Goal: Transaction & Acquisition: Purchase product/service

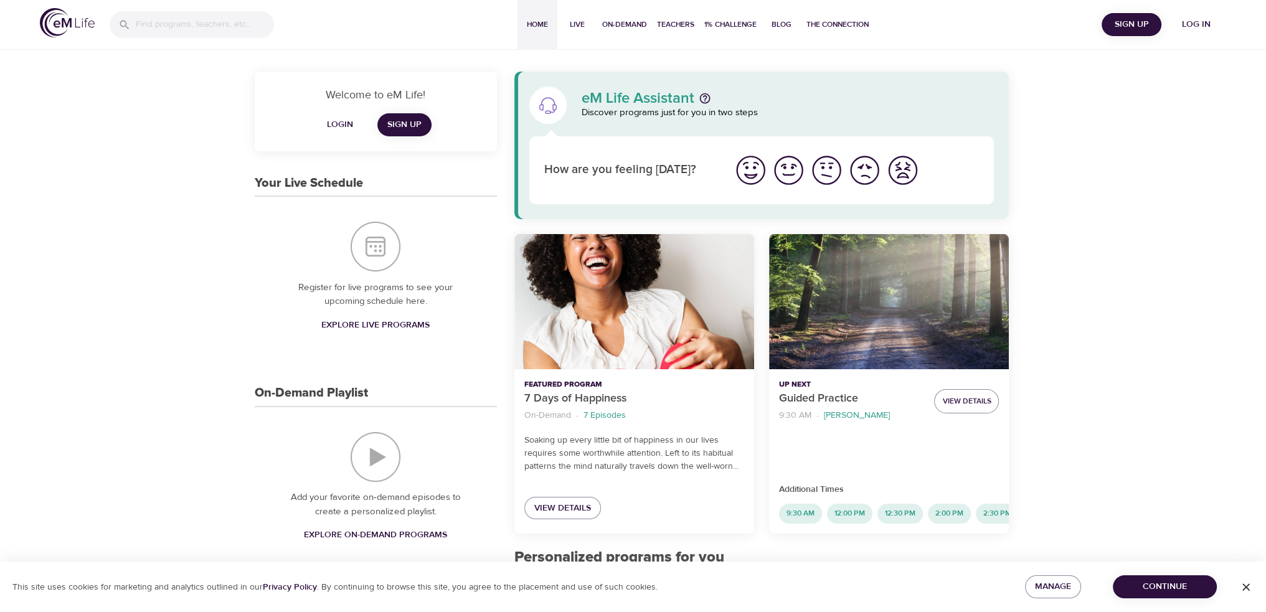
click at [1158, 595] on button "Continue" at bounding box center [1165, 586] width 104 height 23
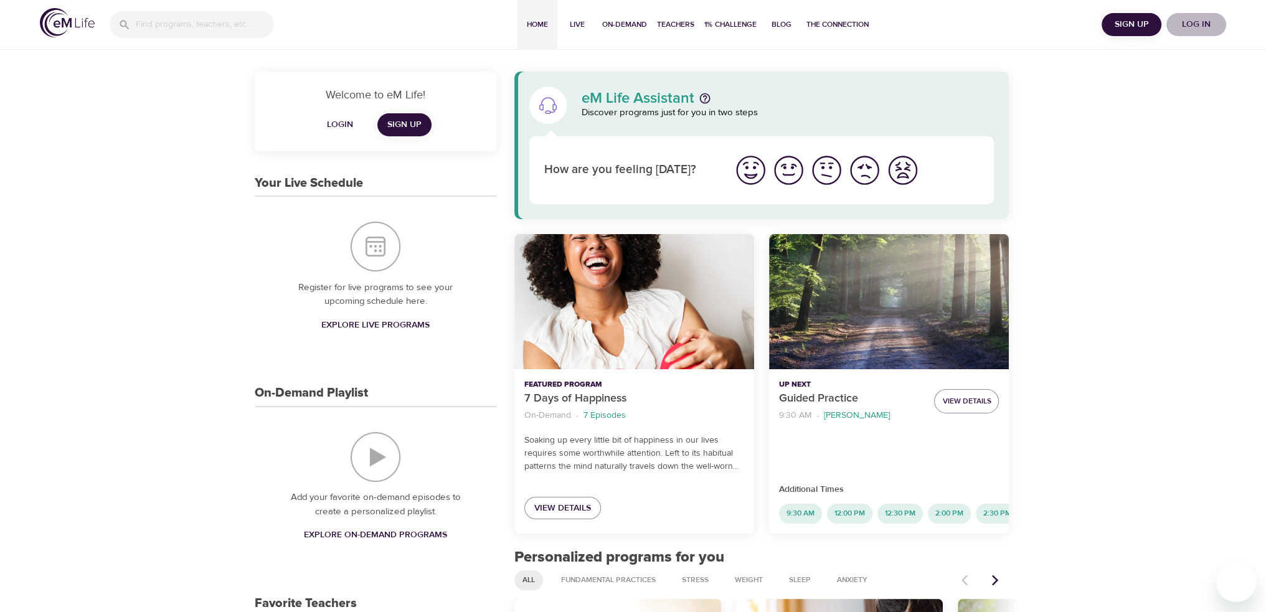
click at [1198, 26] on span "Log in" at bounding box center [1196, 25] width 50 height 16
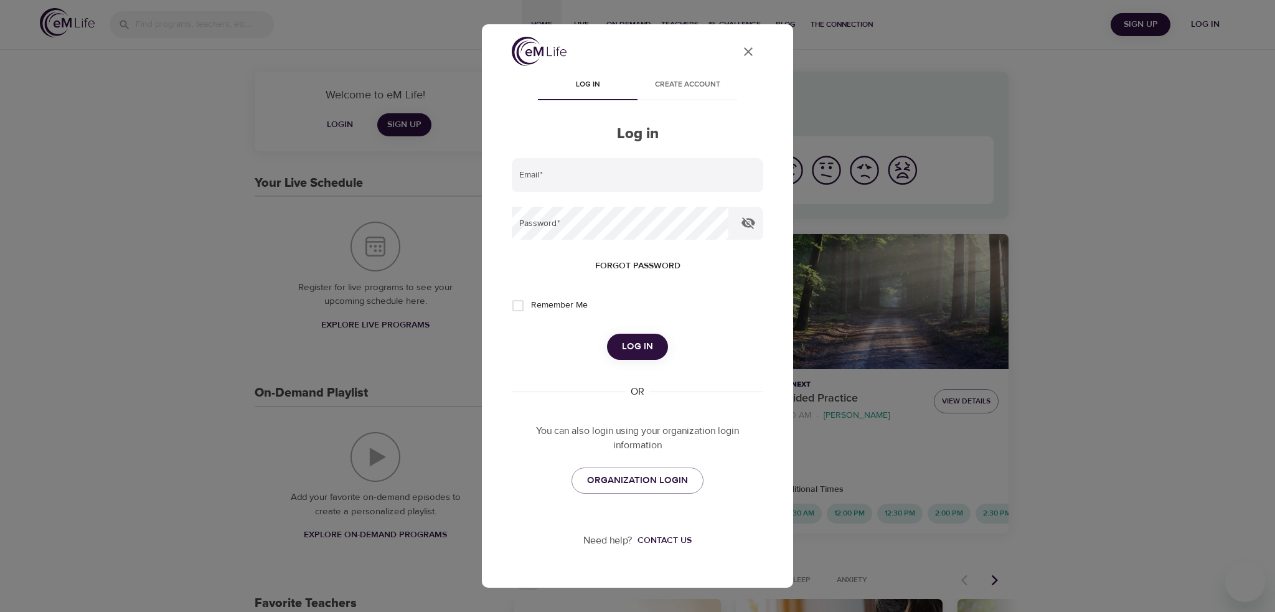
type input "briana@heardglobal.com"
click at [660, 365] on div "Email   * briana@heardglobal.com Password   * Forgot password Remember Me Log i…" at bounding box center [638, 326] width 252 height 336
click at [655, 344] on button "Log in" at bounding box center [637, 347] width 61 height 26
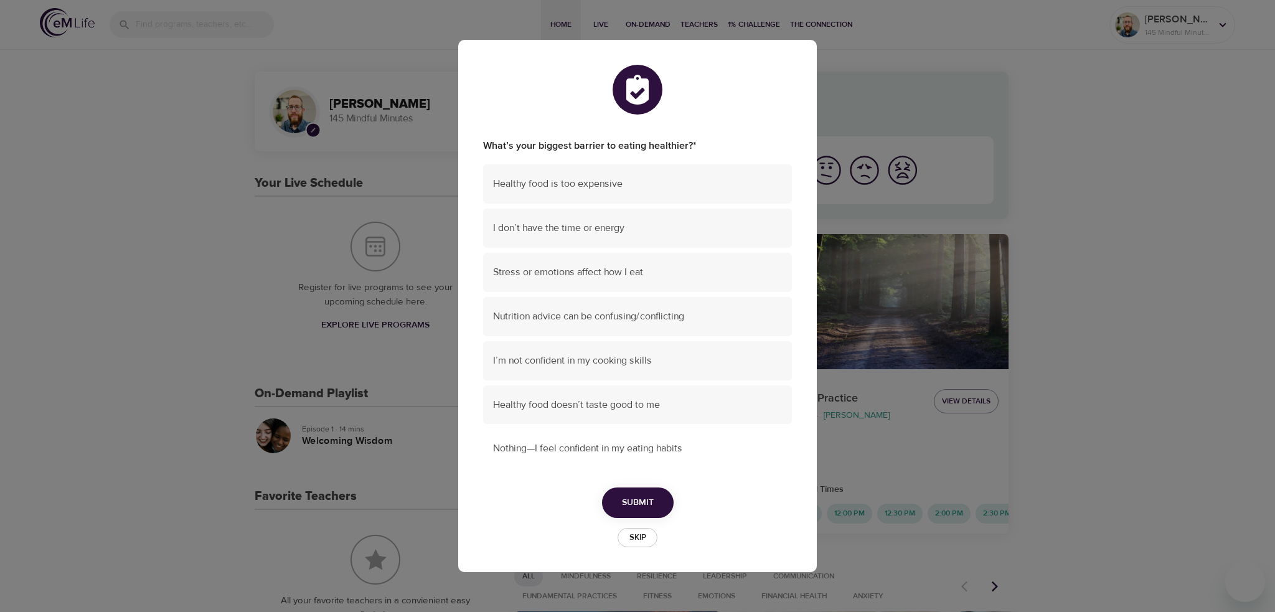
click at [608, 442] on span "Nothing—I feel confident in my eating habits" at bounding box center [637, 449] width 289 height 14
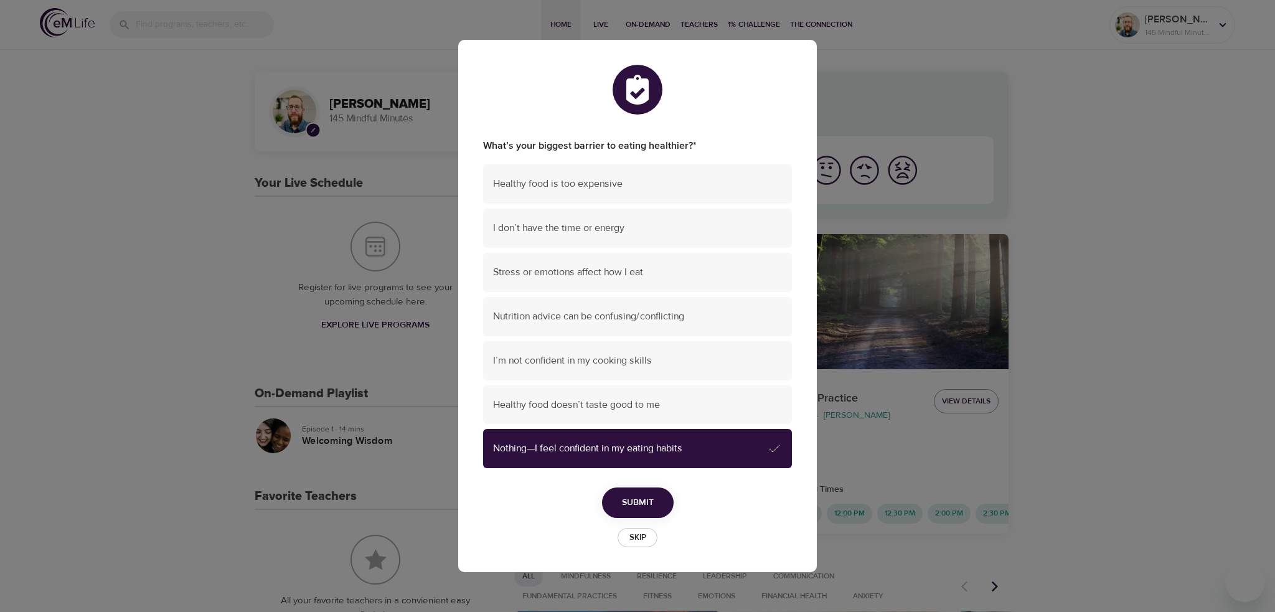
click at [658, 506] on button "Submit" at bounding box center [638, 503] width 72 height 31
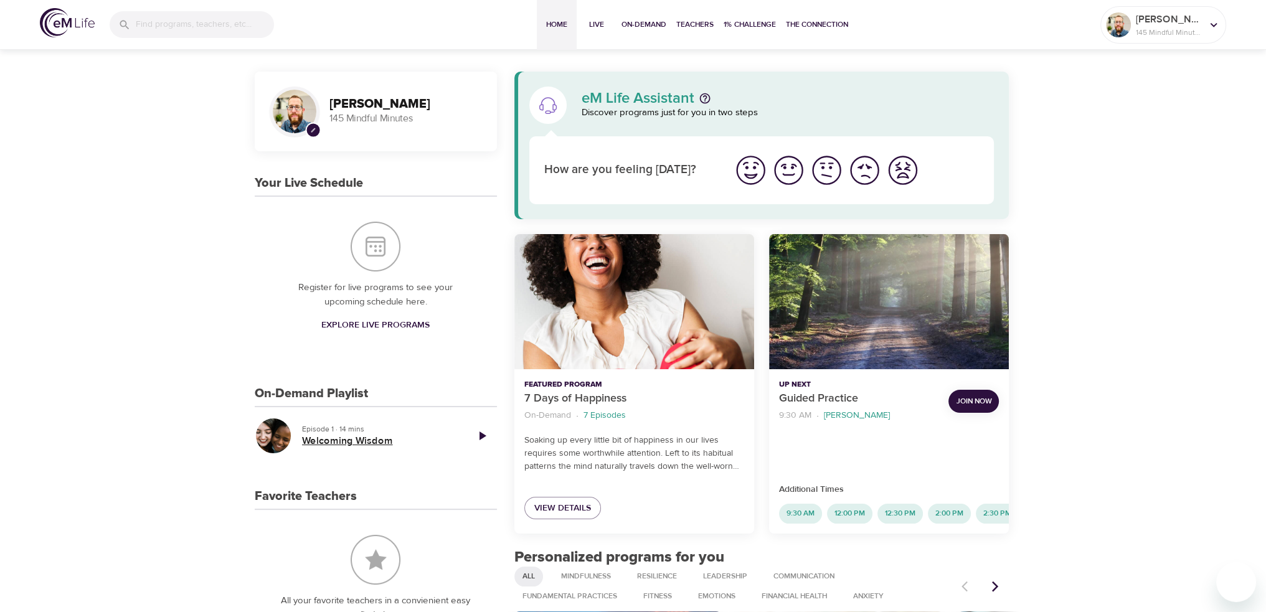
click at [449, 436] on h5 "Welcoming Wisdom" at bounding box center [379, 441] width 155 height 13
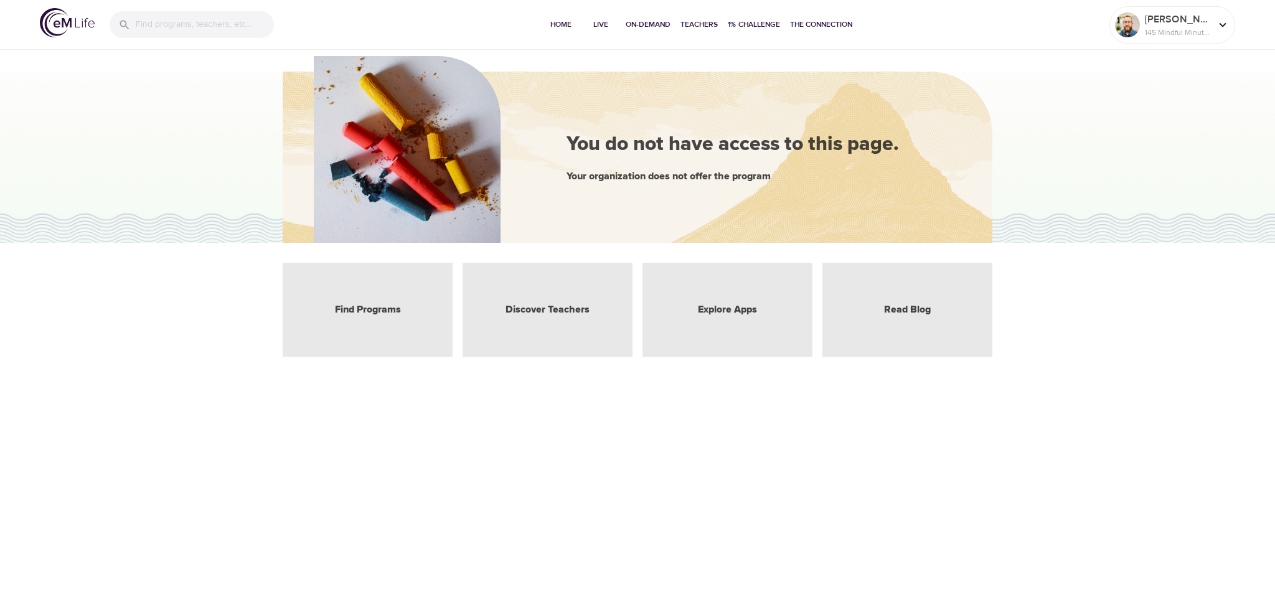
click at [84, 25] on img at bounding box center [67, 22] width 55 height 29
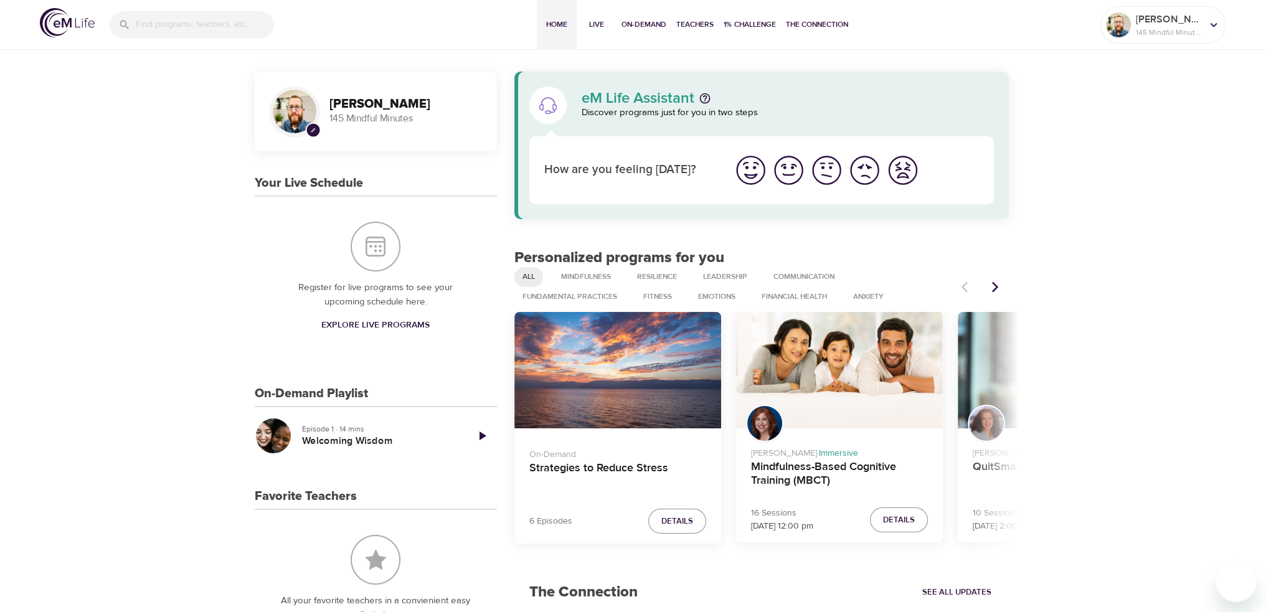
click at [488, 433] on icon "Play Episode" at bounding box center [482, 435] width 15 height 15
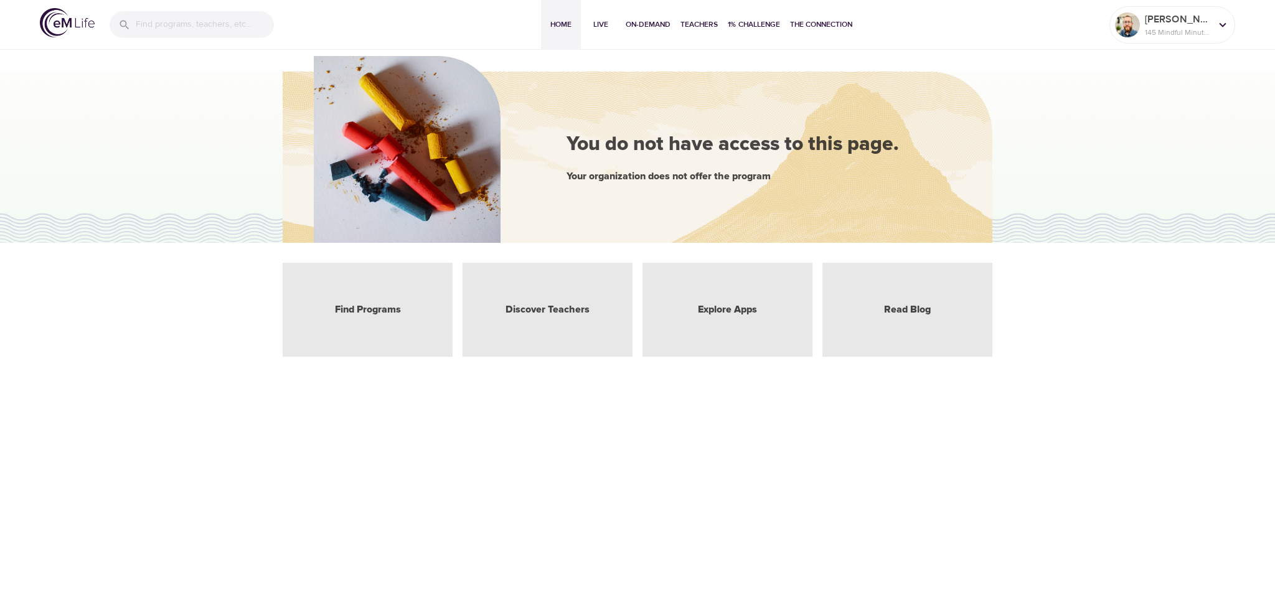
click at [558, 26] on span "Home" at bounding box center [561, 24] width 30 height 13
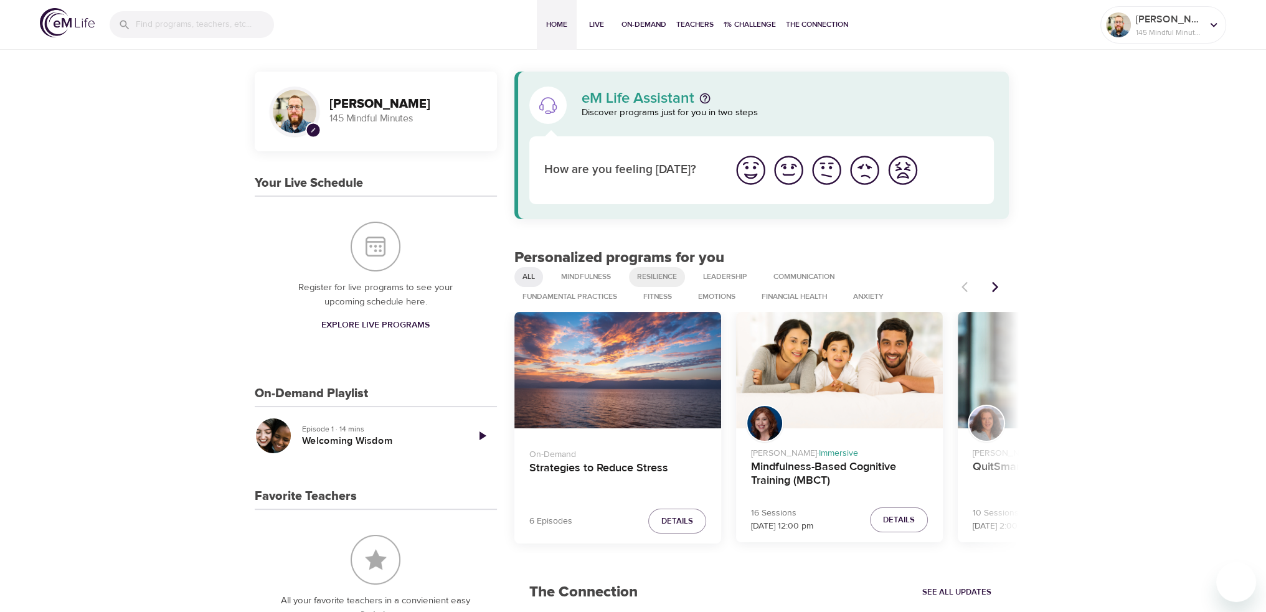
click at [670, 278] on span "Resilience" at bounding box center [657, 277] width 55 height 11
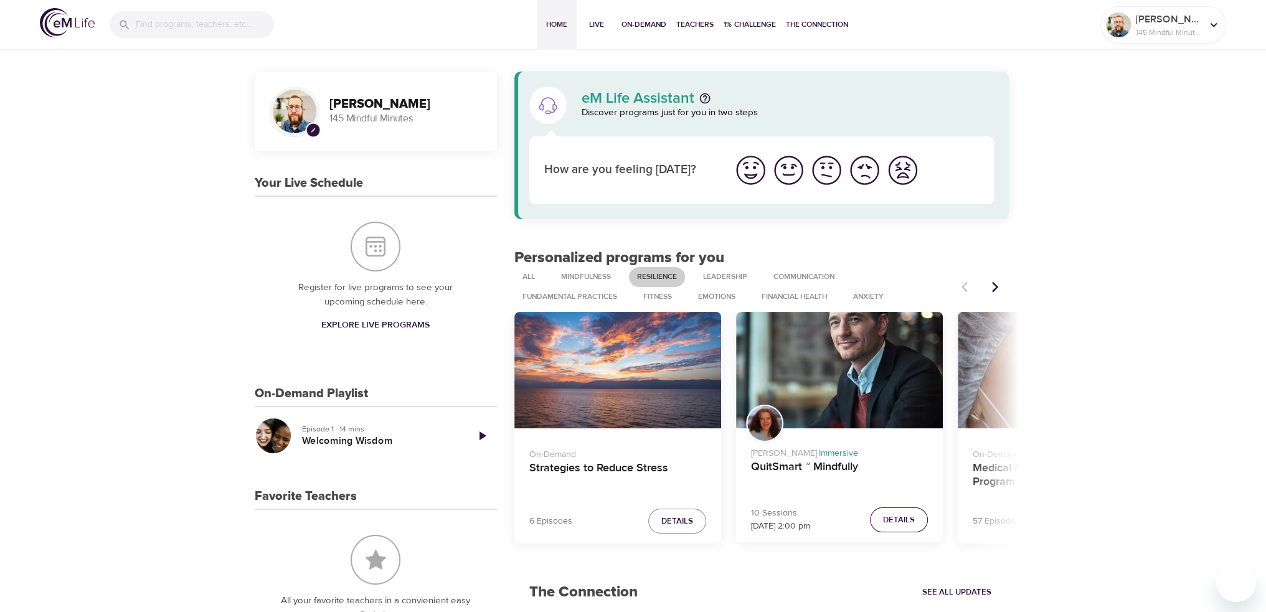
click at [906, 524] on span "Details" at bounding box center [899, 520] width 32 height 14
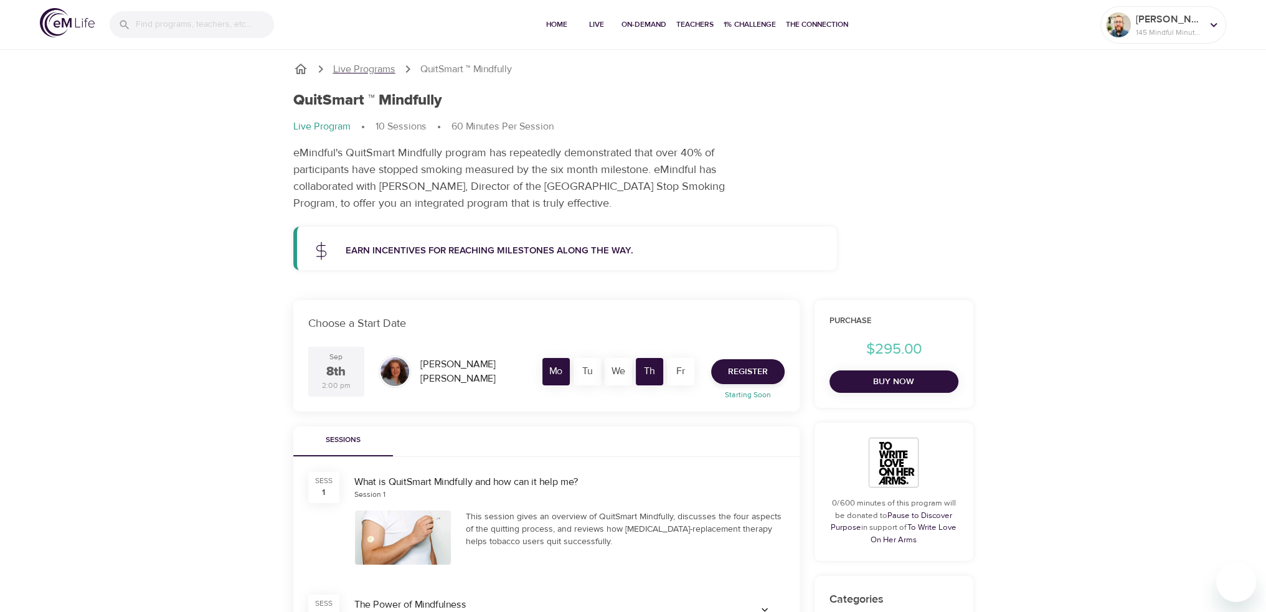
click at [369, 72] on p "Live Programs" at bounding box center [364, 69] width 62 height 14
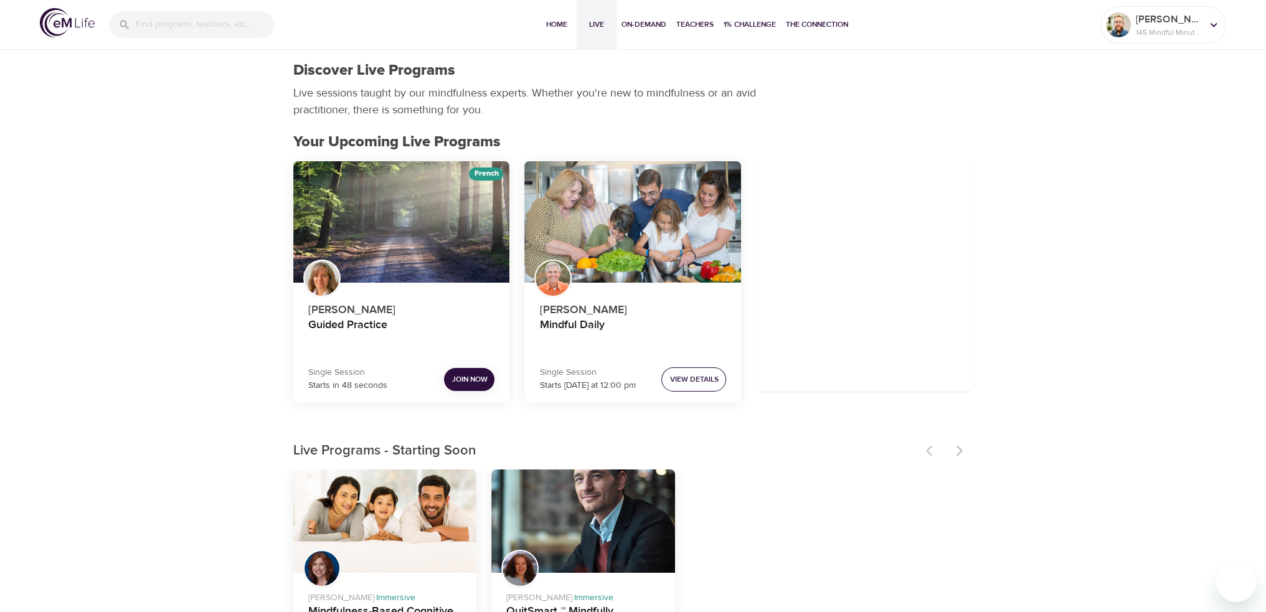
click at [671, 382] on span "View Details" at bounding box center [693, 379] width 49 height 13
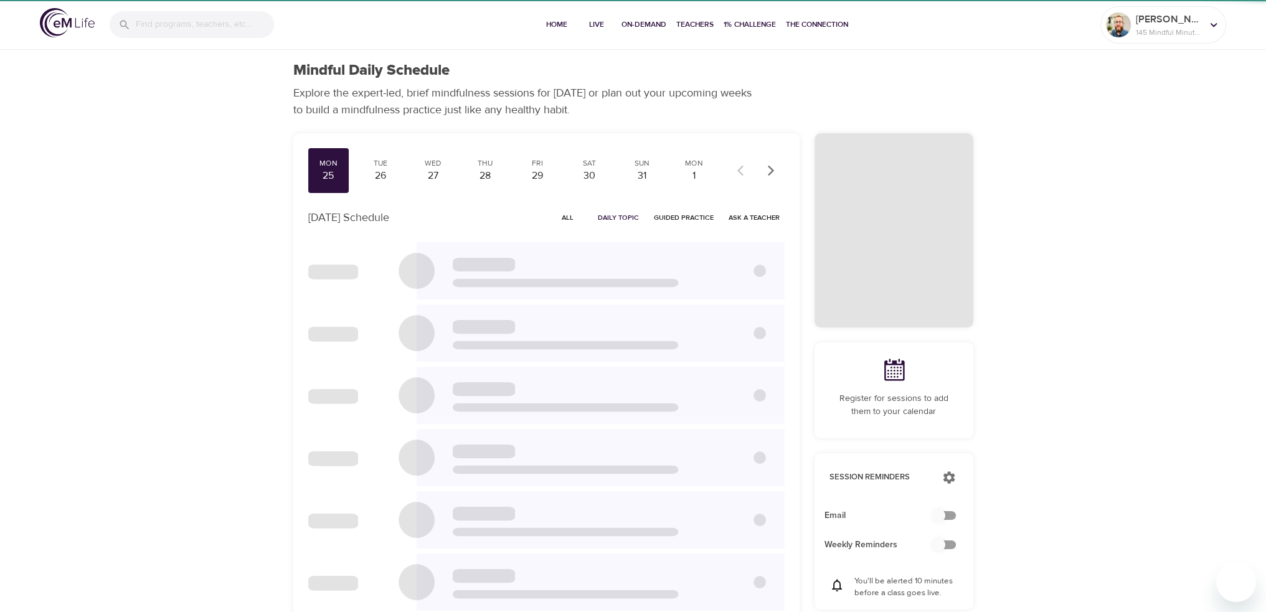
checkbox input "true"
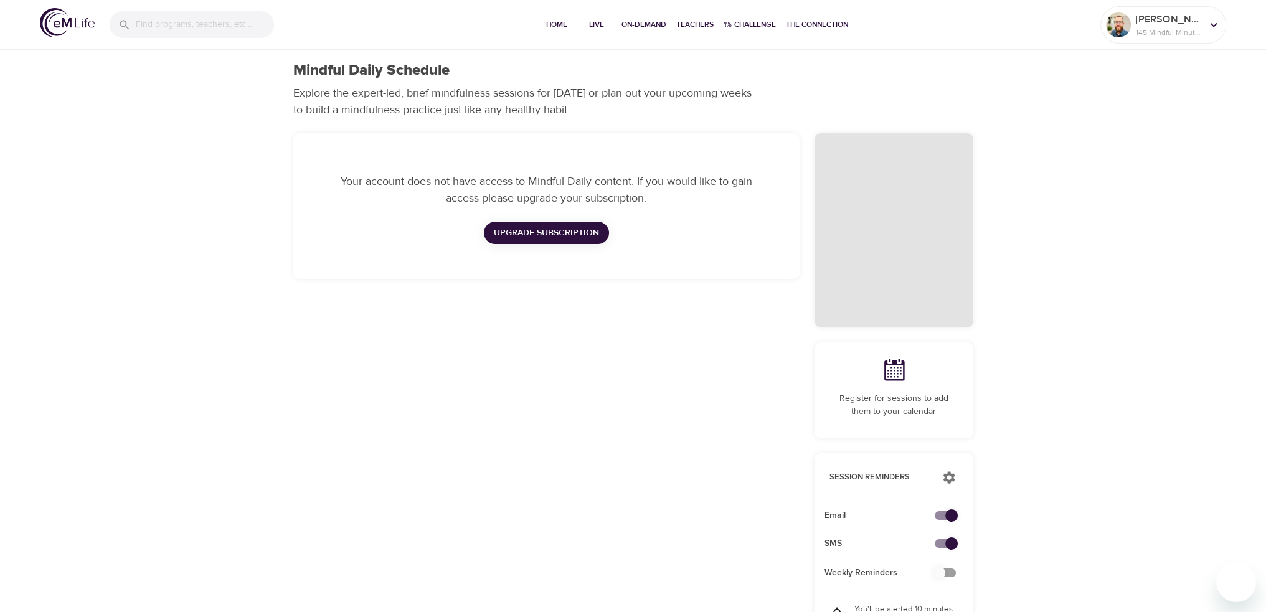
click at [571, 232] on span "Upgrade Subscription" at bounding box center [546, 233] width 105 height 16
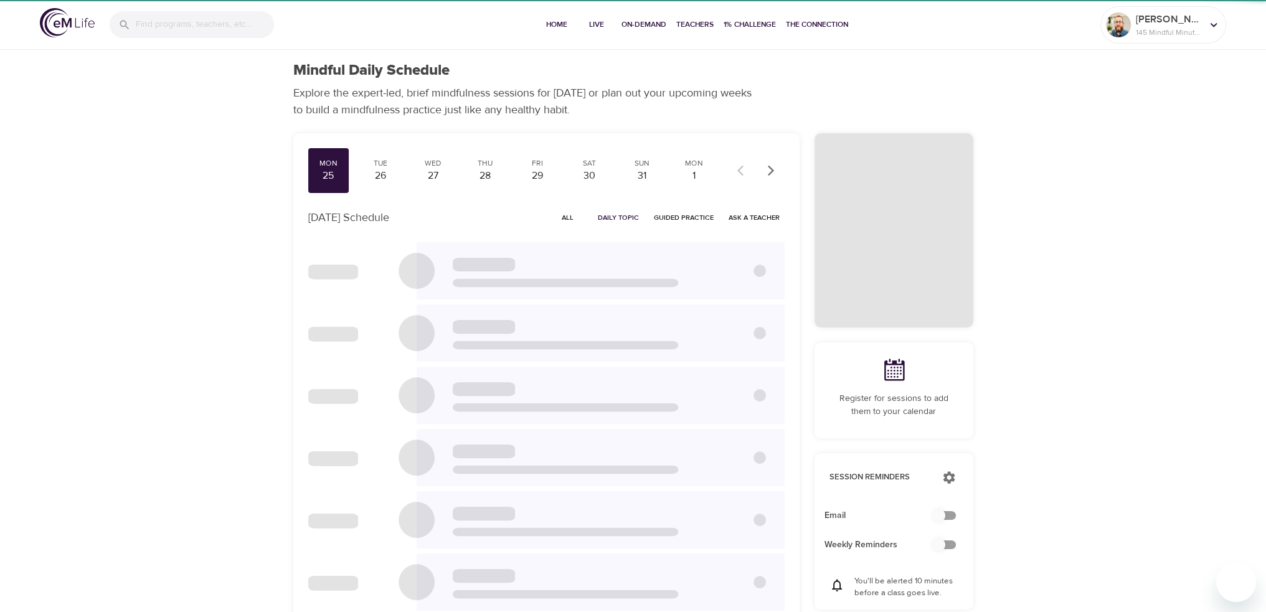
checkbox input "true"
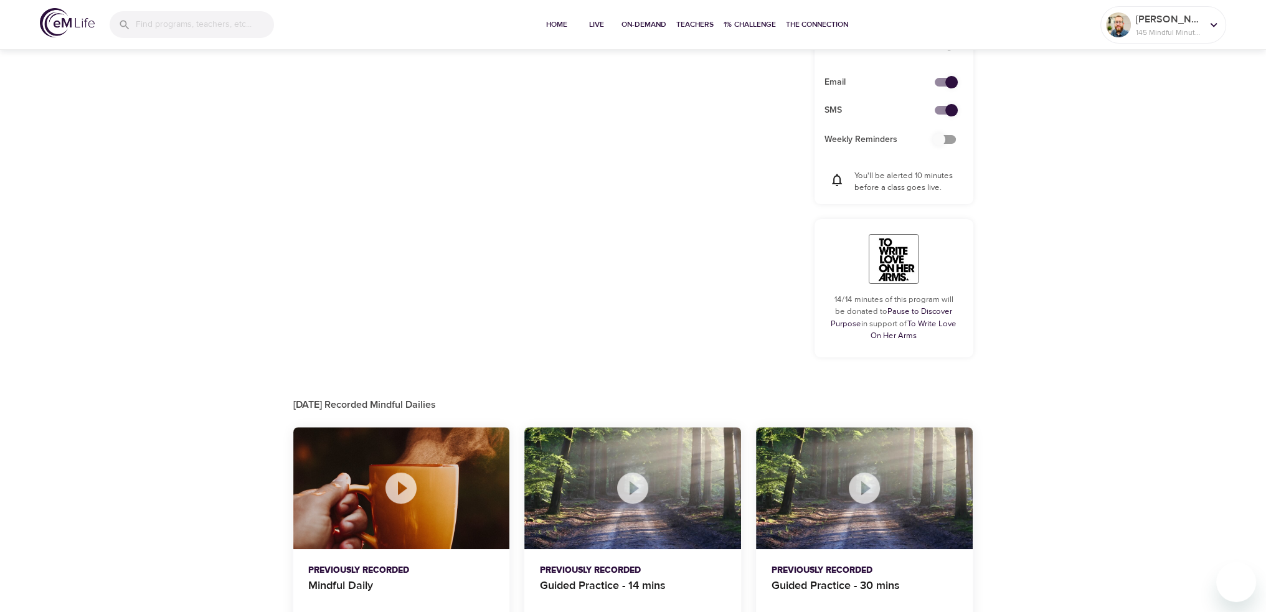
scroll to position [493, 0]
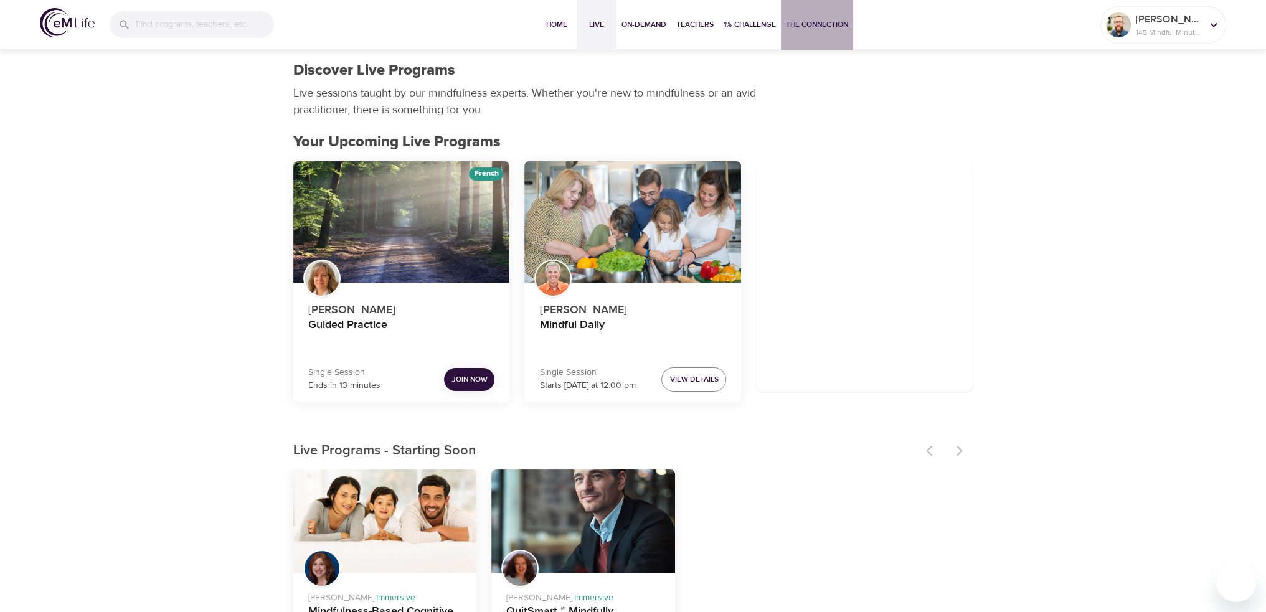
click at [841, 34] on button "The Connection" at bounding box center [817, 25] width 72 height 50
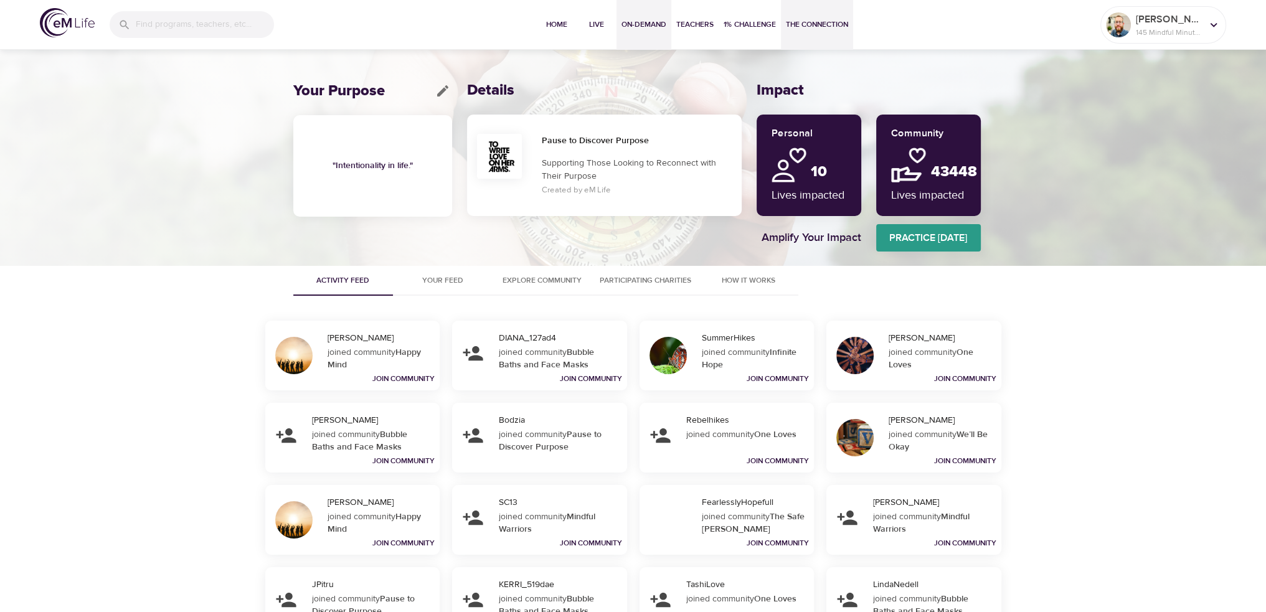
click at [648, 27] on span "On-Demand" at bounding box center [644, 24] width 45 height 13
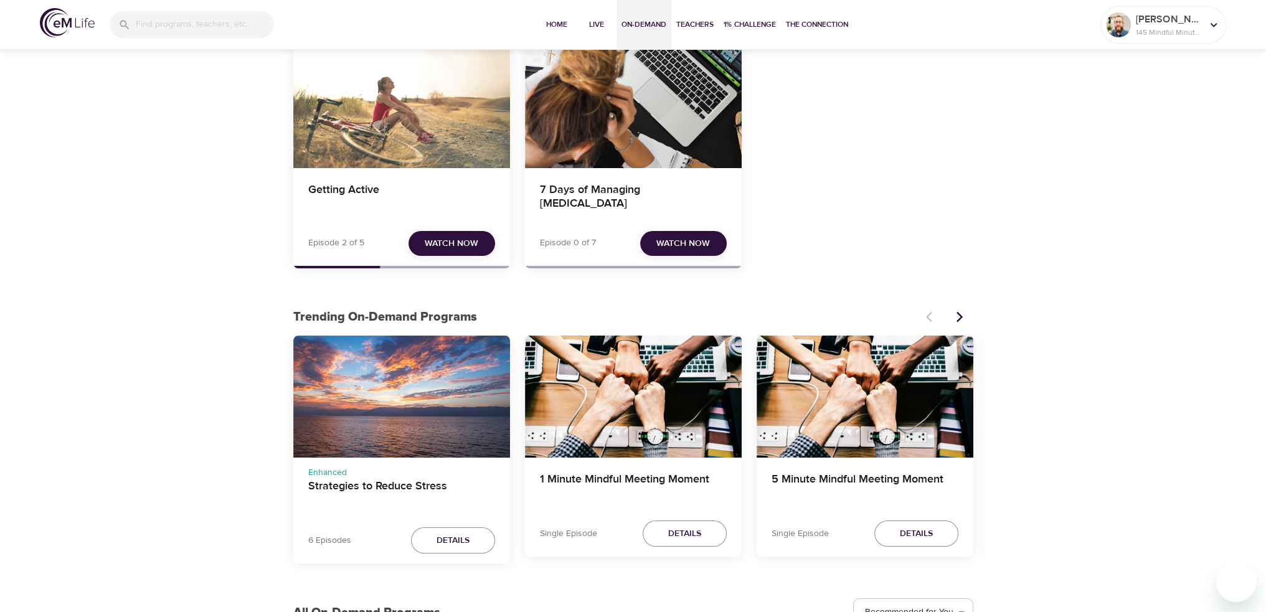
scroll to position [125, 0]
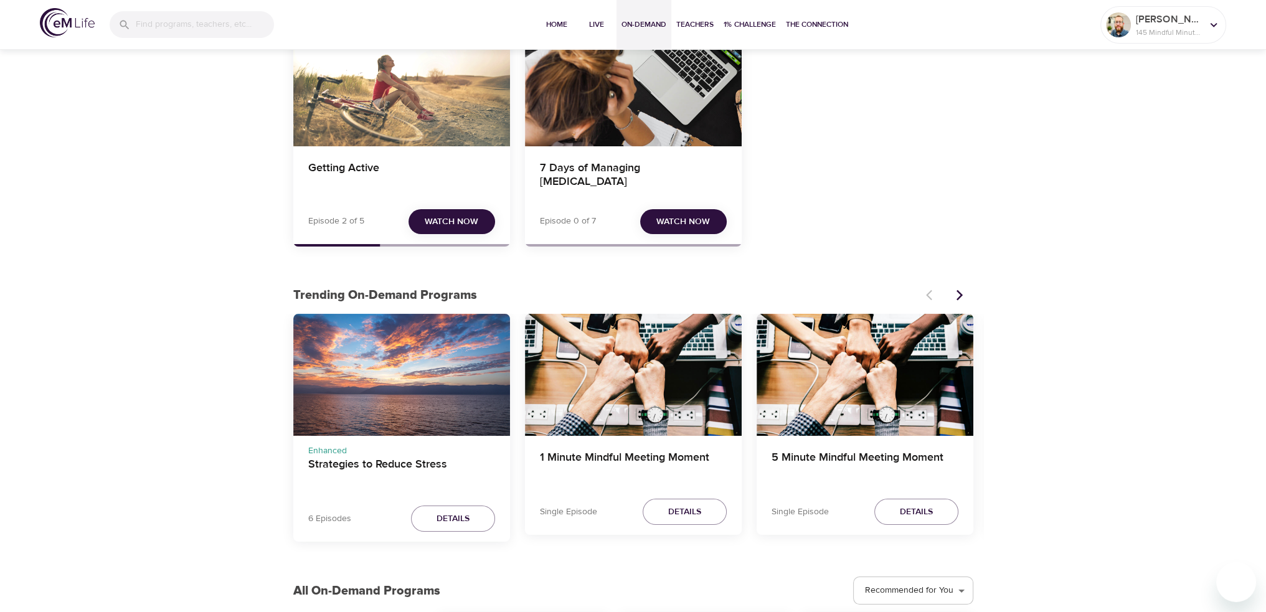
click at [679, 404] on div "1 Minute Mindful Meeting Moment" at bounding box center [633, 375] width 217 height 122
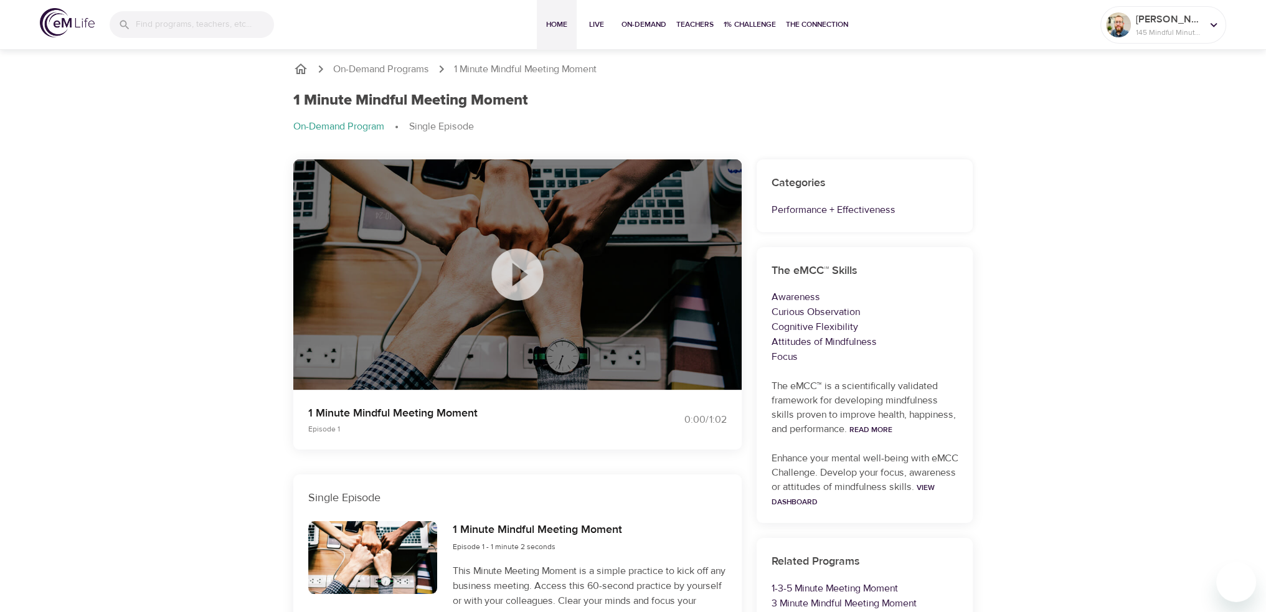
click at [539, 26] on button "Home" at bounding box center [557, 25] width 40 height 50
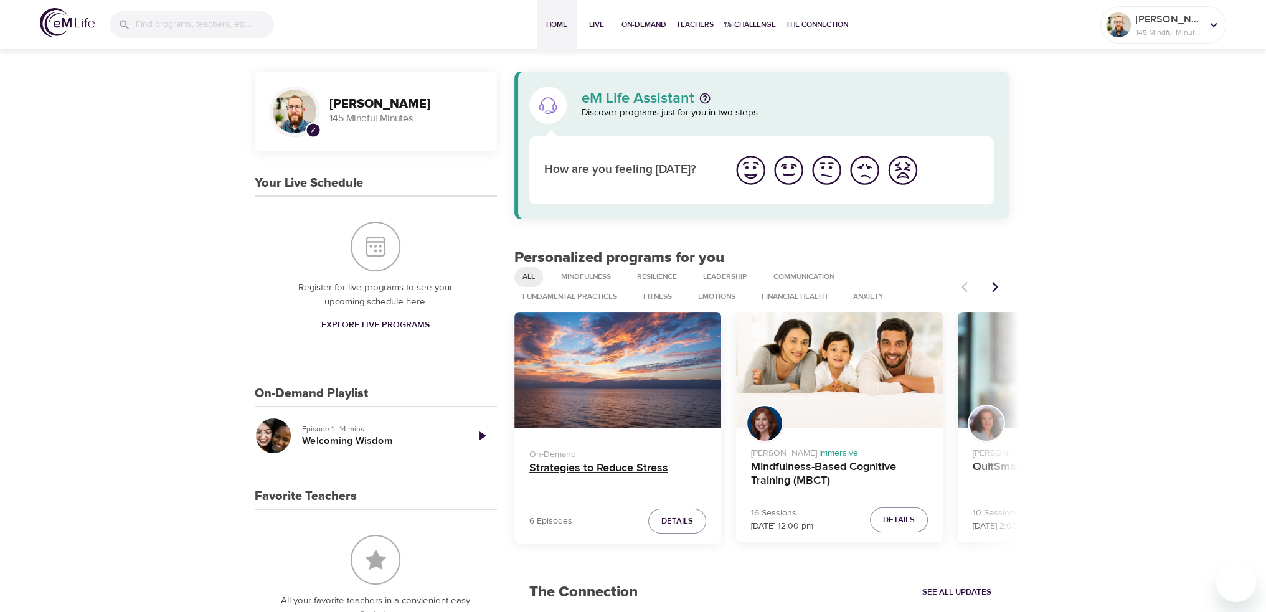
click at [592, 468] on h4 "Strategies to Reduce Stress" at bounding box center [617, 476] width 177 height 30
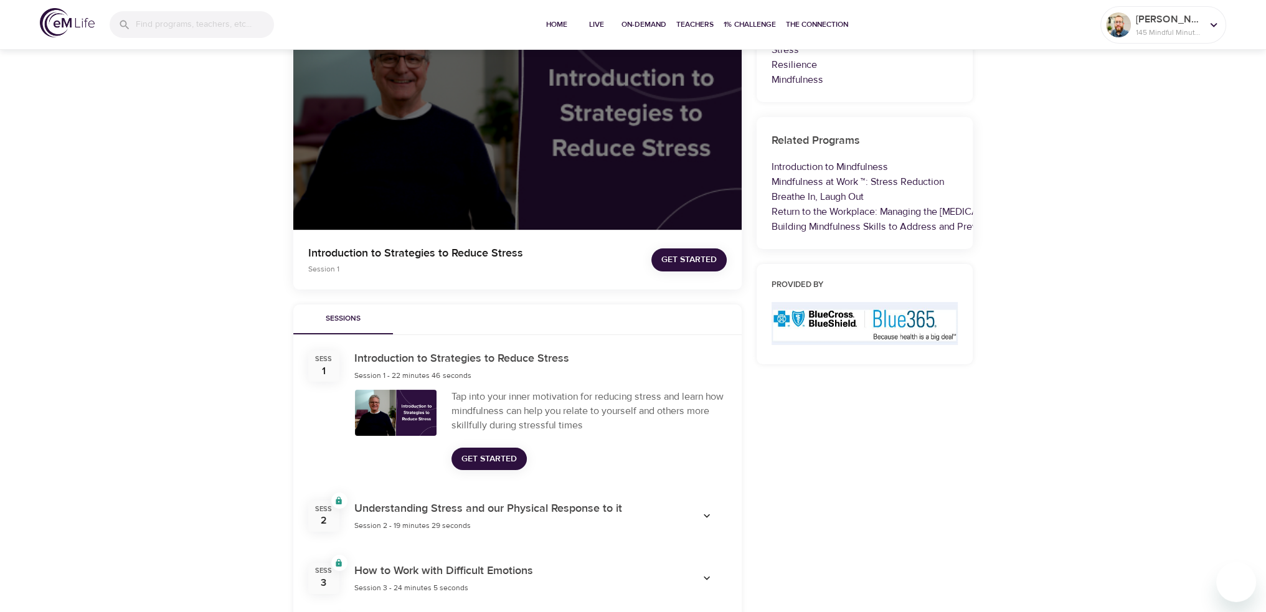
scroll to position [311, 0]
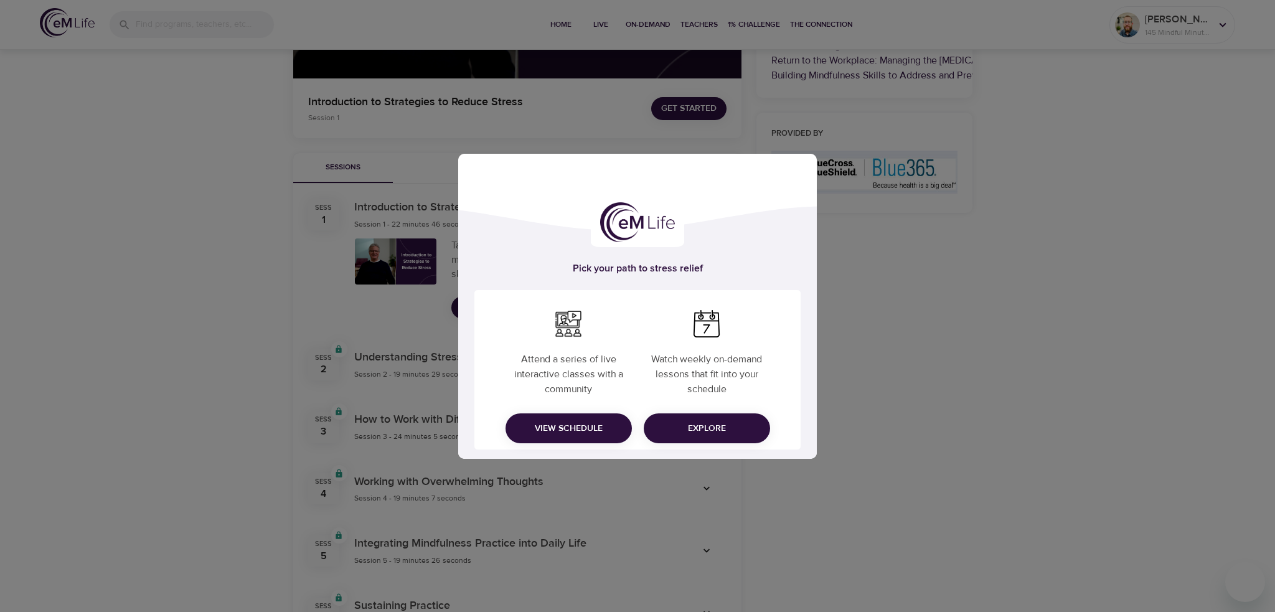
drag, startPoint x: 609, startPoint y: 429, endPoint x: 676, endPoint y: 433, distance: 66.7
click at [676, 433] on div "Attend a series of live interactive classes with a community View Schedule Watc…" at bounding box center [638, 369] width 326 height 159
click at [676, 433] on span "Explore" at bounding box center [707, 429] width 106 height 16
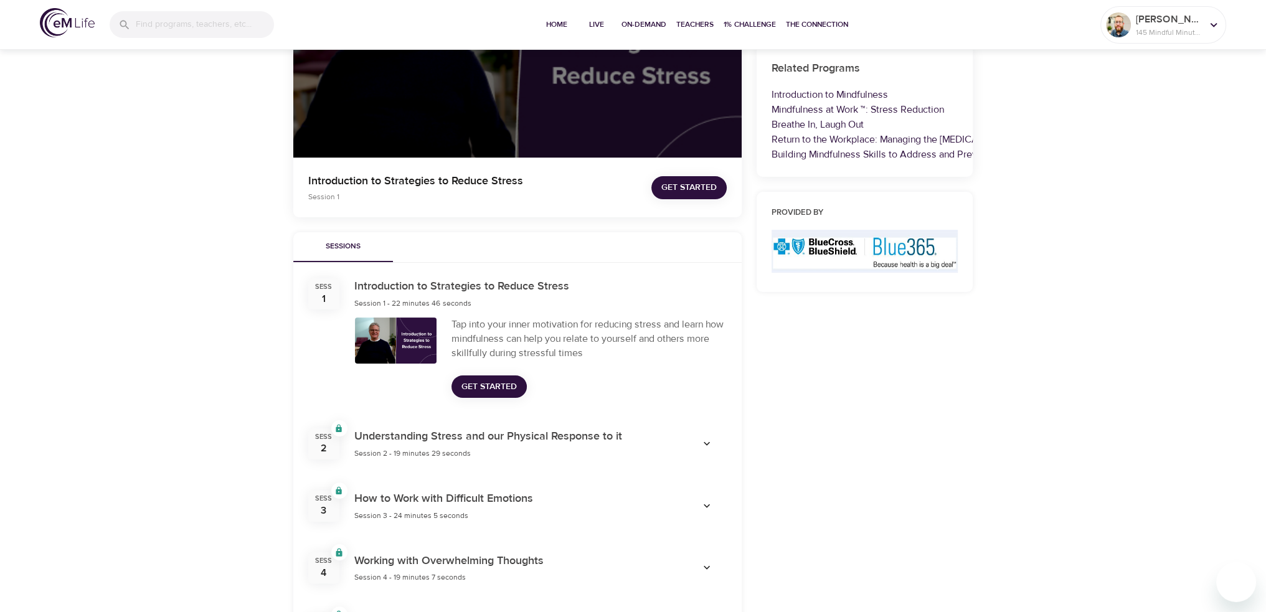
scroll to position [249, 0]
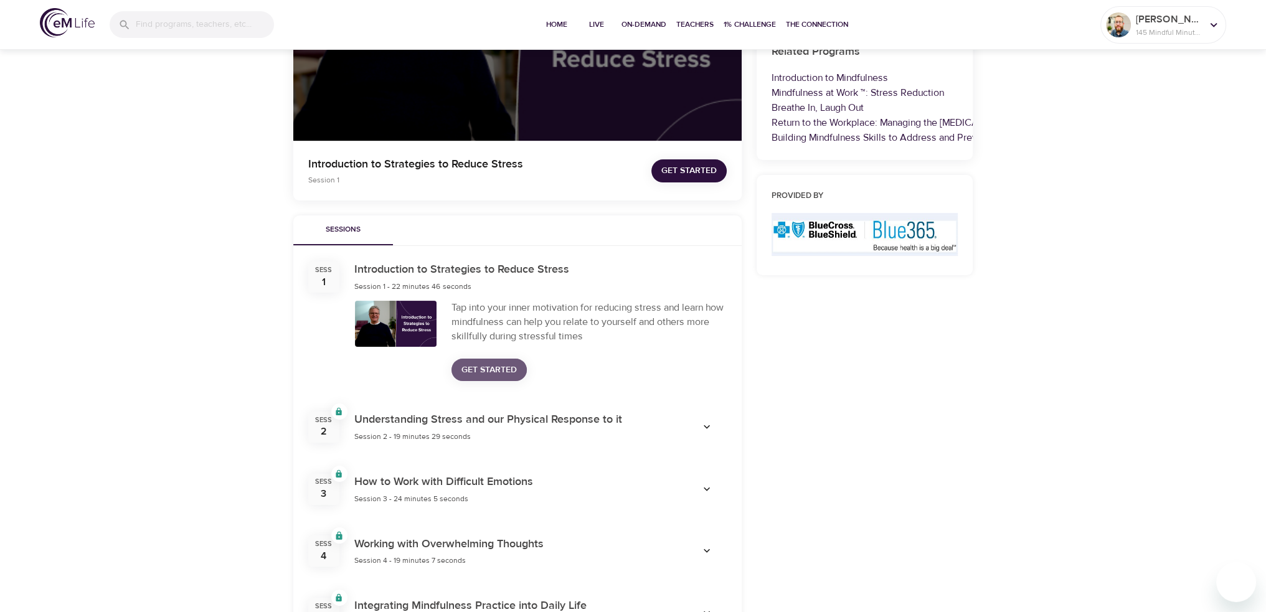
click at [495, 371] on span "Get Started" at bounding box center [488, 370] width 55 height 16
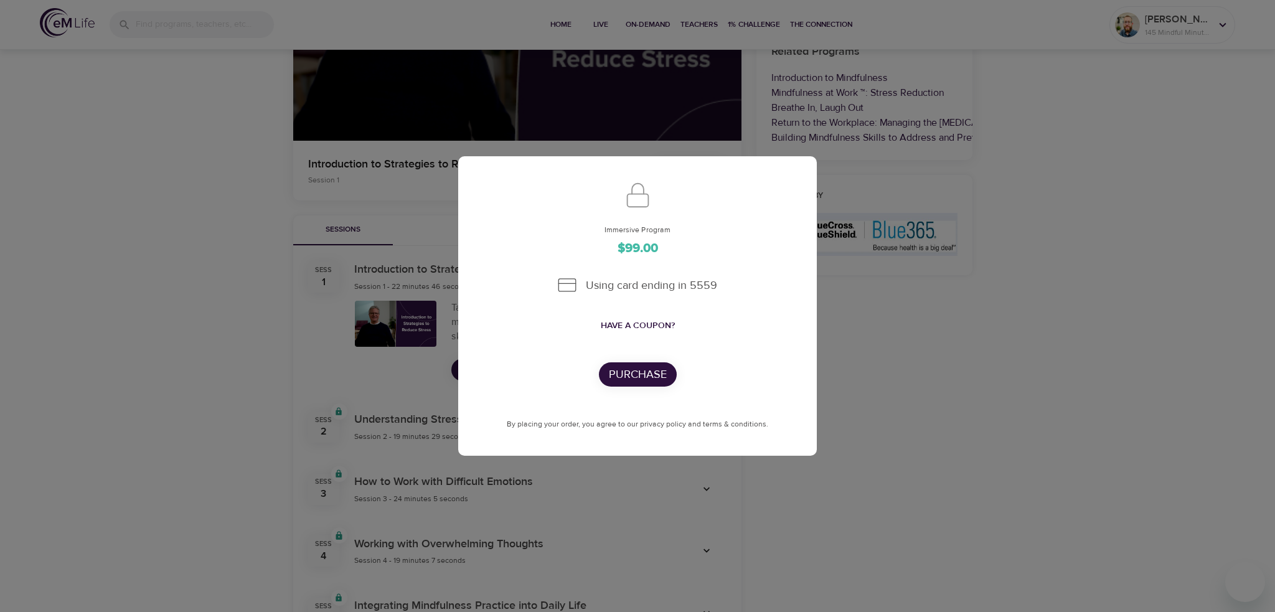
click at [394, 186] on div "Immersive Program $99.00 Using card ending in 5559 Have a coupon? Purchase By p…" at bounding box center [637, 306] width 1275 height 612
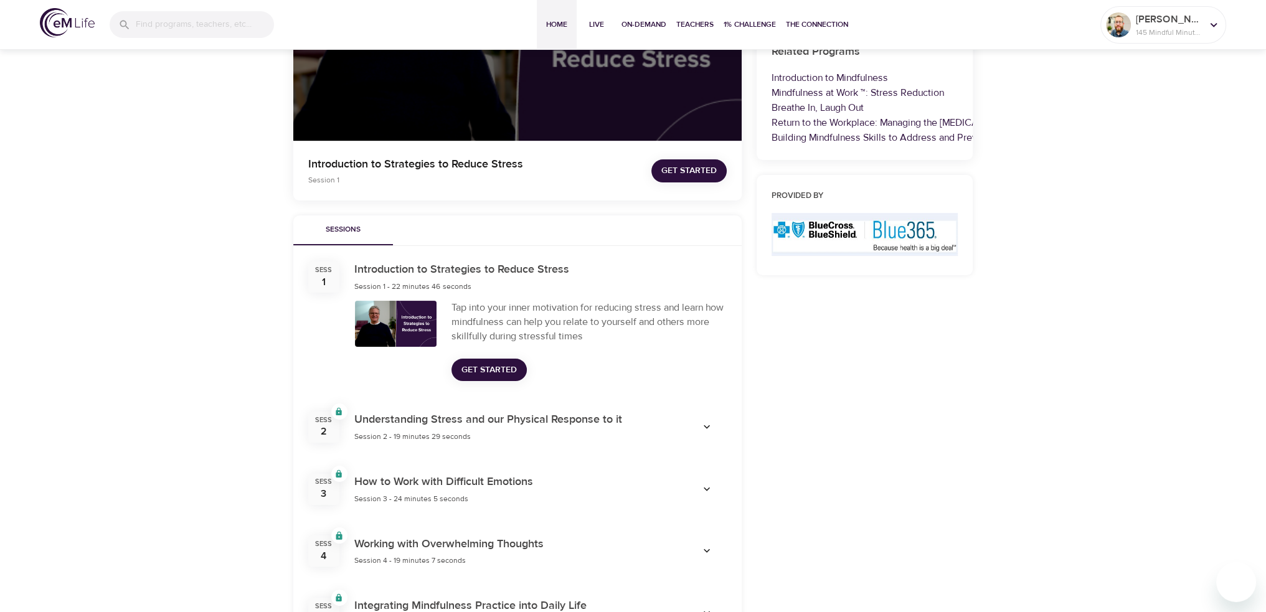
click at [557, 25] on span "Home" at bounding box center [557, 24] width 30 height 13
